Goal: Navigation & Orientation: Find specific page/section

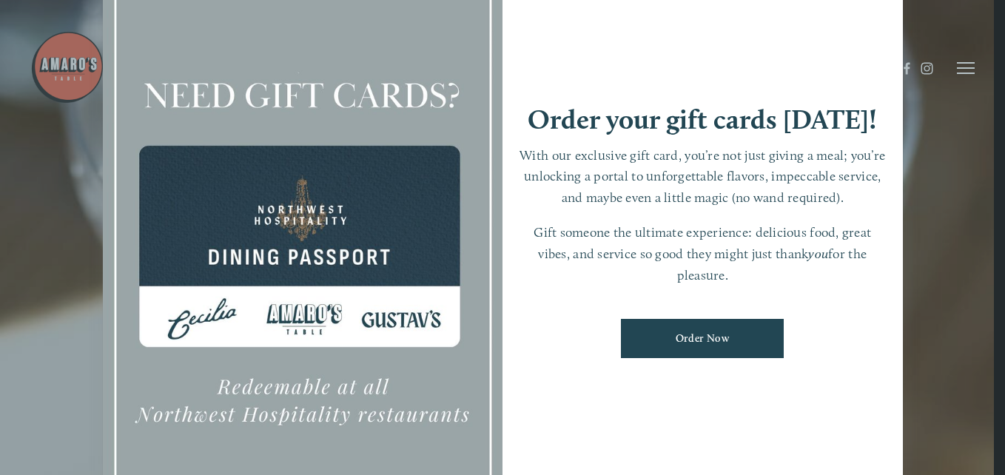
drag, startPoint x: 936, startPoint y: 176, endPoint x: 967, endPoint y: 186, distance: 32.5
click at [967, 186] on div at bounding box center [502, 237] width 1005 height 475
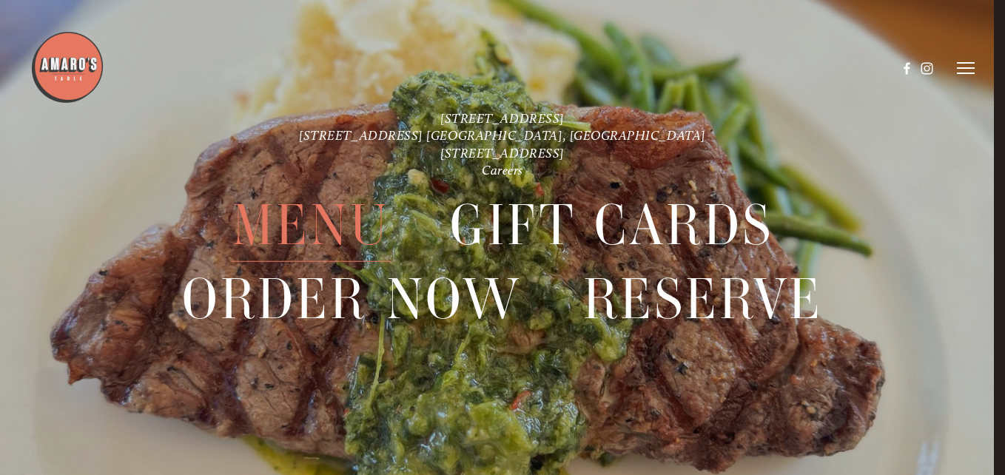
click at [332, 207] on span "Menu" at bounding box center [311, 225] width 158 height 73
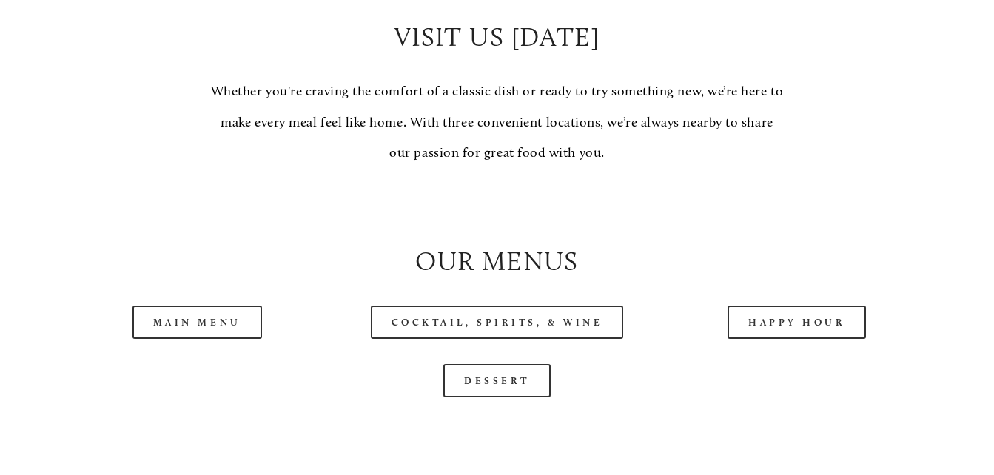
scroll to position [1266, 0]
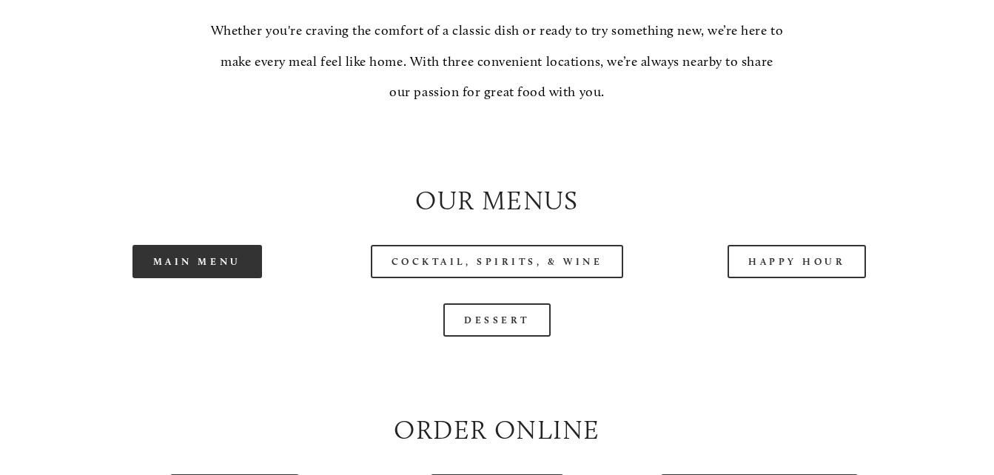
click at [232, 262] on link "Main Menu" at bounding box center [198, 261] width 130 height 33
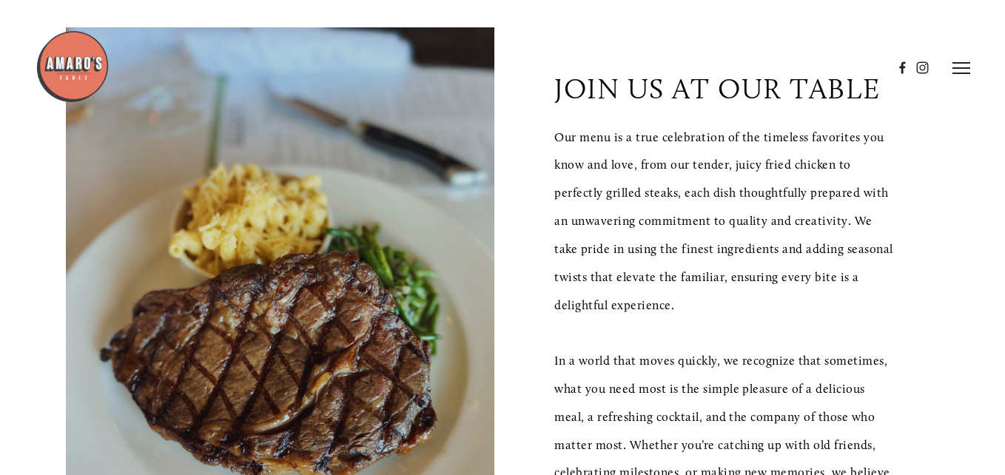
scroll to position [0, 0]
